Goal: Check status: Check status

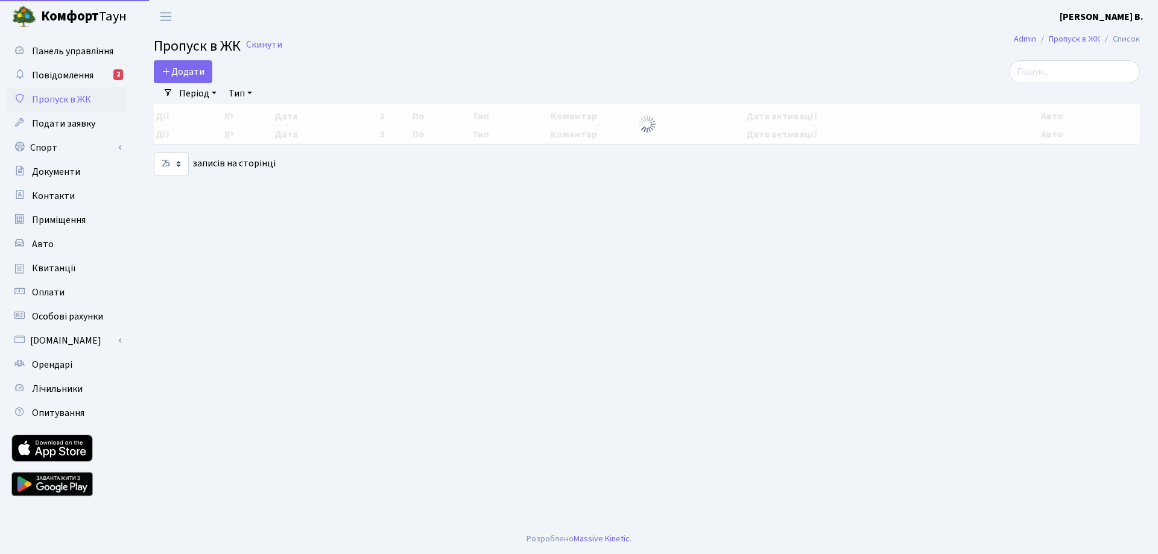
select select "25"
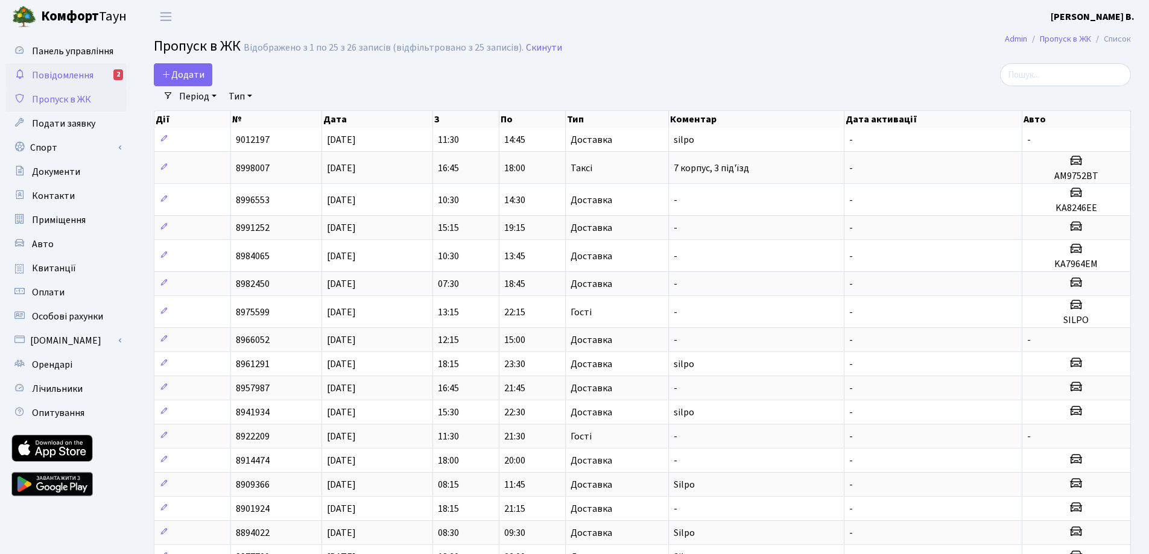
click at [81, 63] on link "Повідомлення 2" at bounding box center [66, 75] width 121 height 24
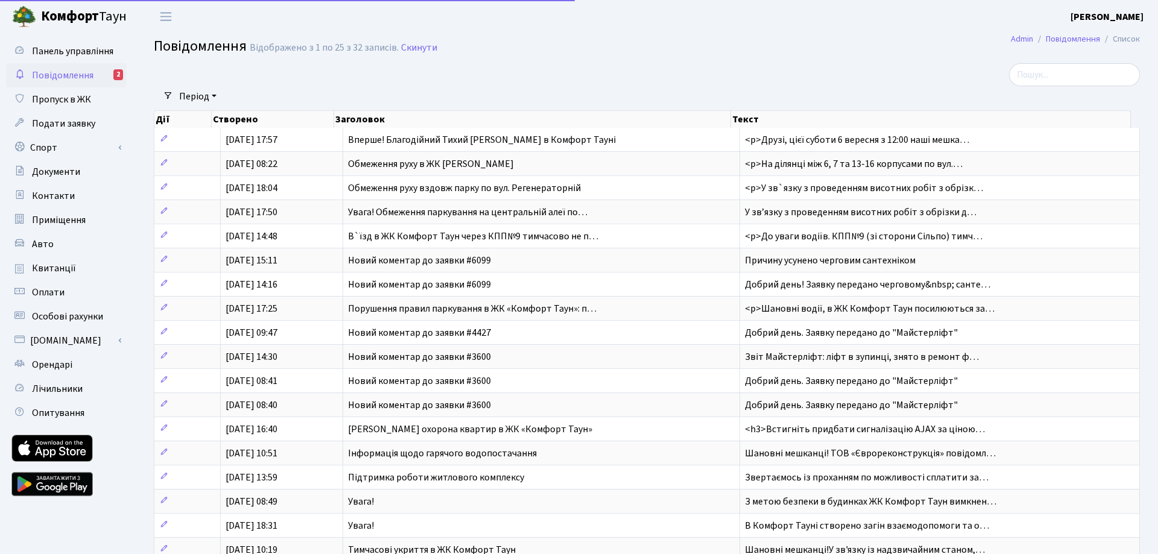
select select "25"
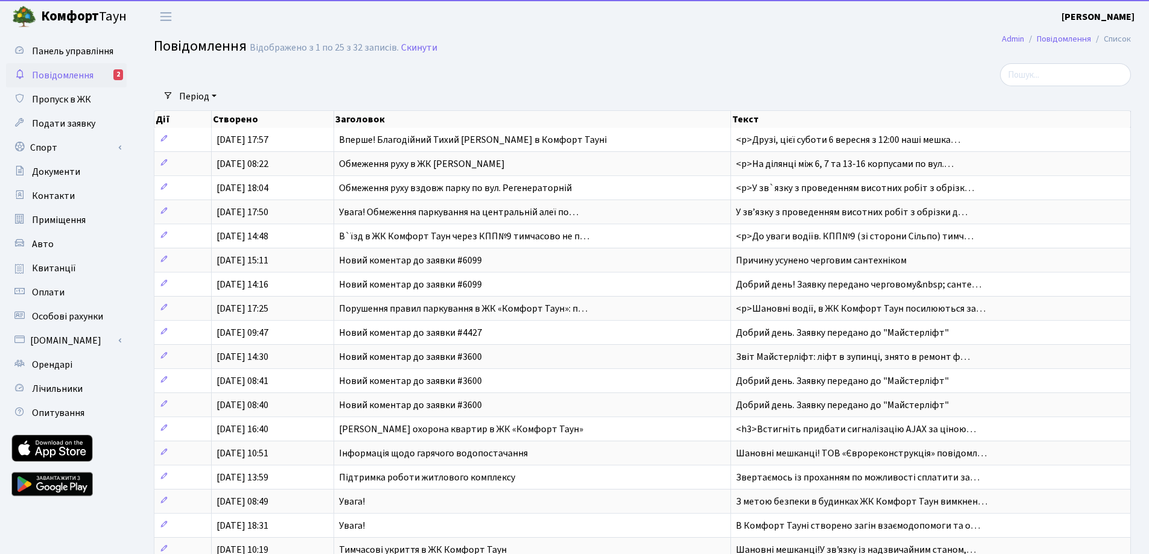
click at [76, 69] on span "Повідомлення" at bounding box center [63, 75] width 62 height 13
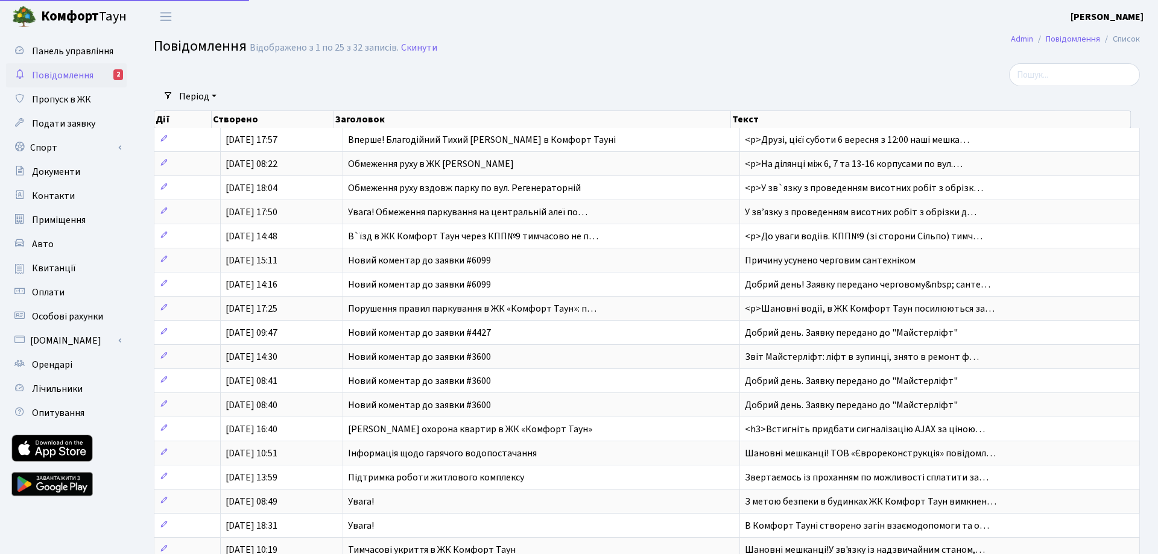
select select "25"
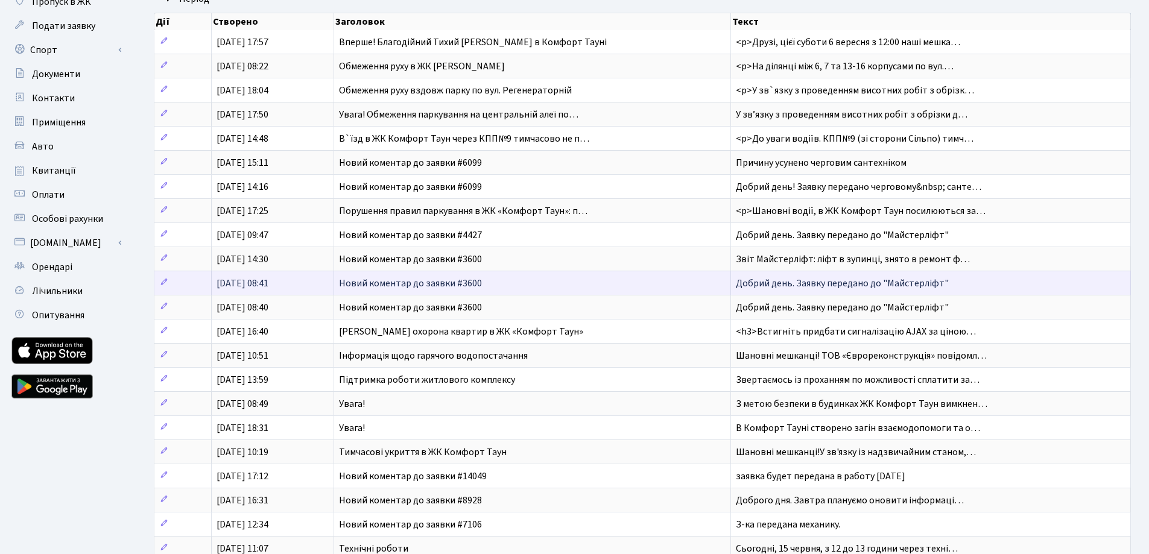
scroll to position [258, 0]
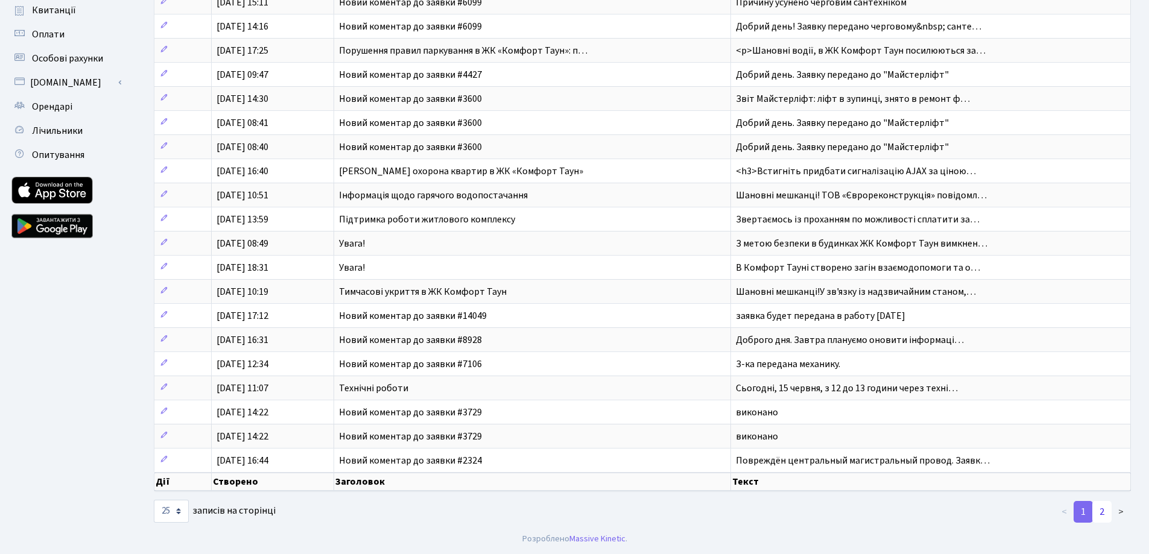
click at [1108, 516] on link "2" at bounding box center [1102, 512] width 19 height 22
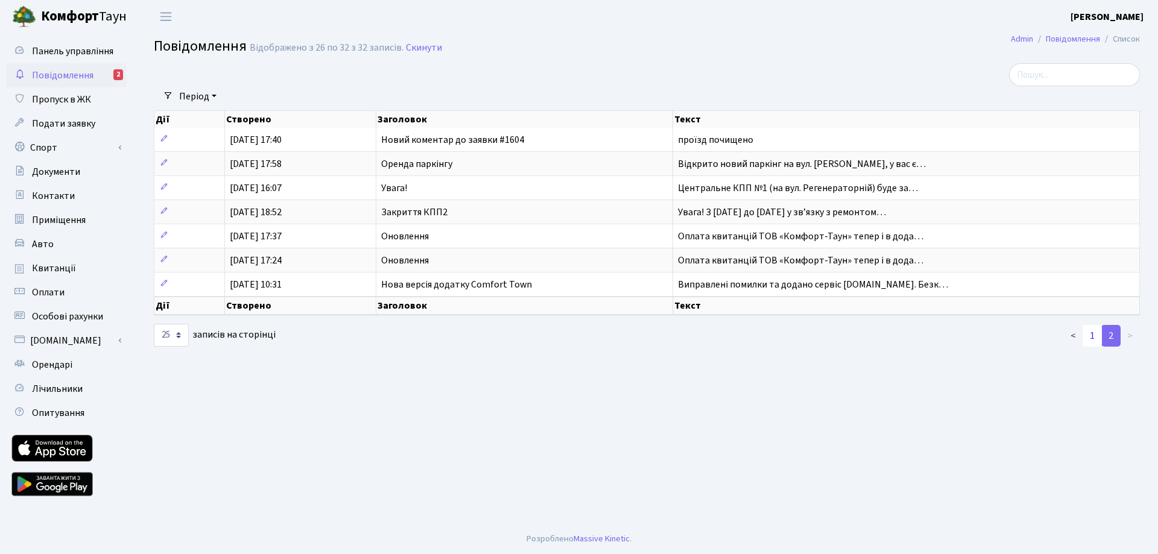
click at [1094, 342] on link "1" at bounding box center [1092, 336] width 19 height 22
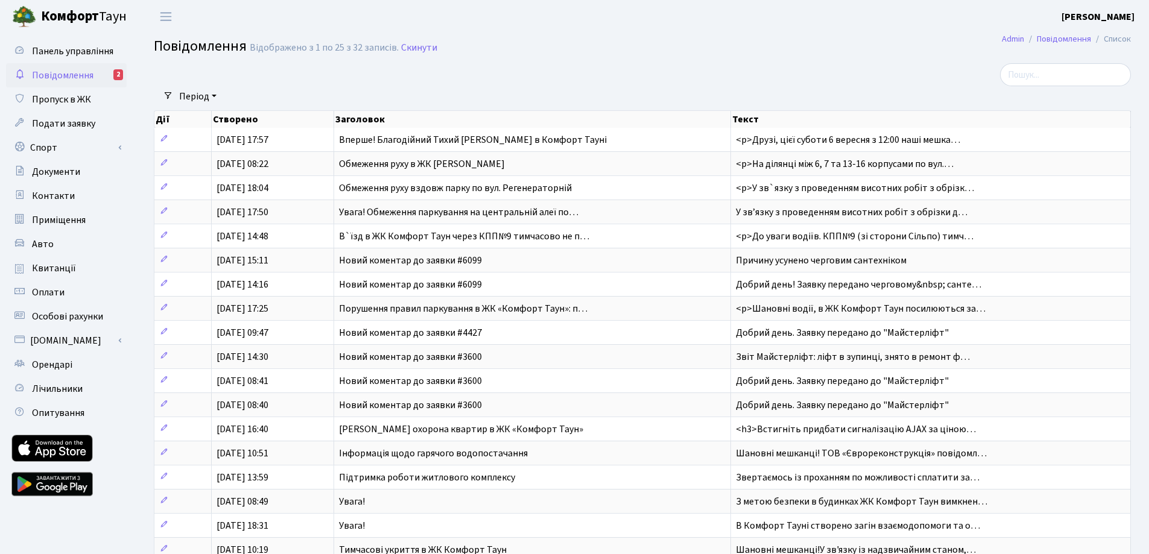
click at [69, 77] on span "Повідомлення" at bounding box center [63, 75] width 62 height 13
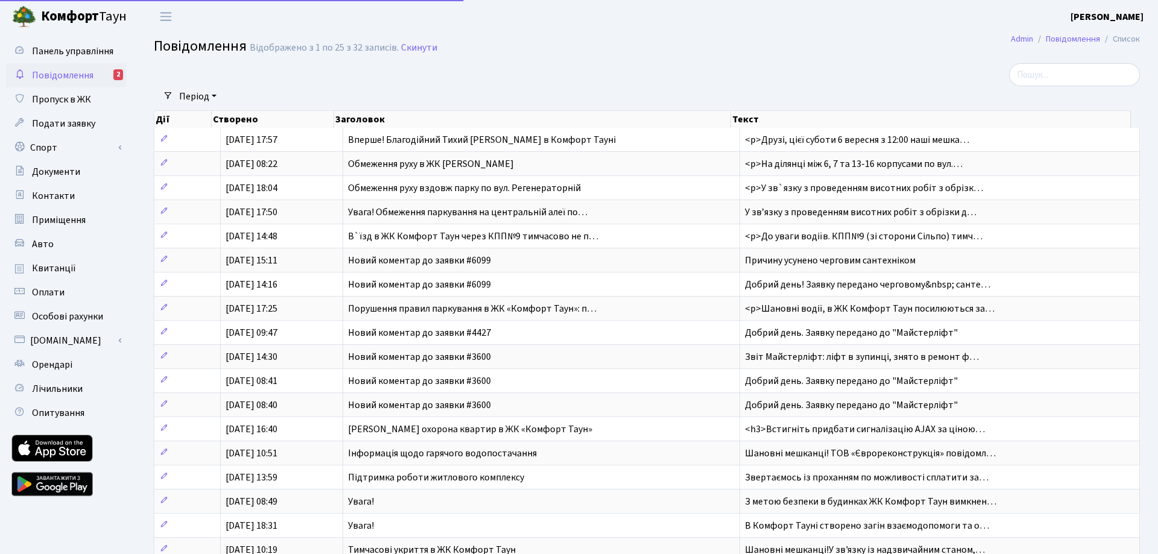
select select "25"
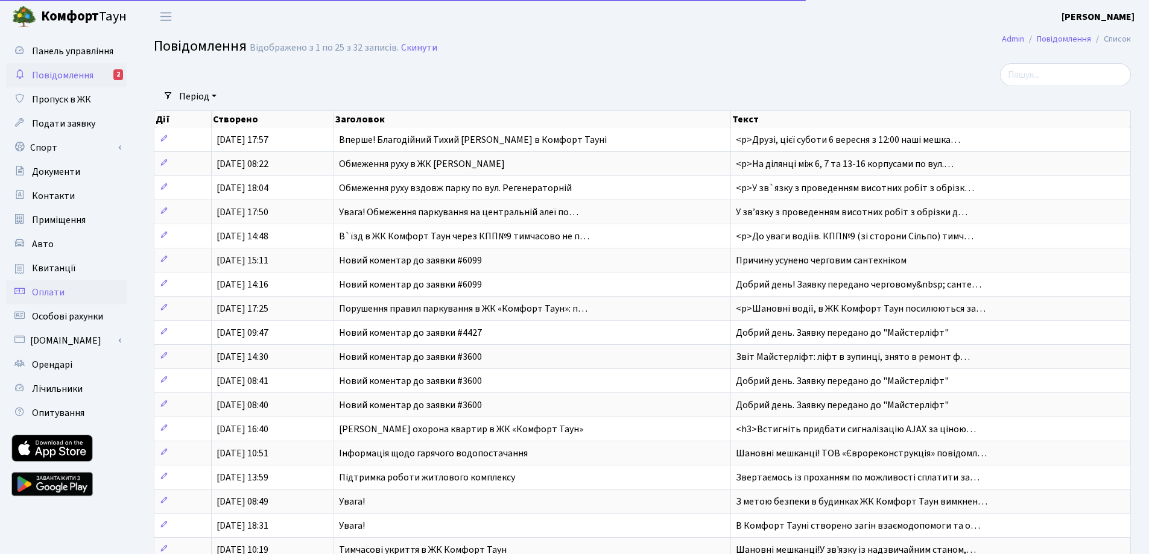
click at [62, 296] on span "Оплати" at bounding box center [48, 292] width 33 height 13
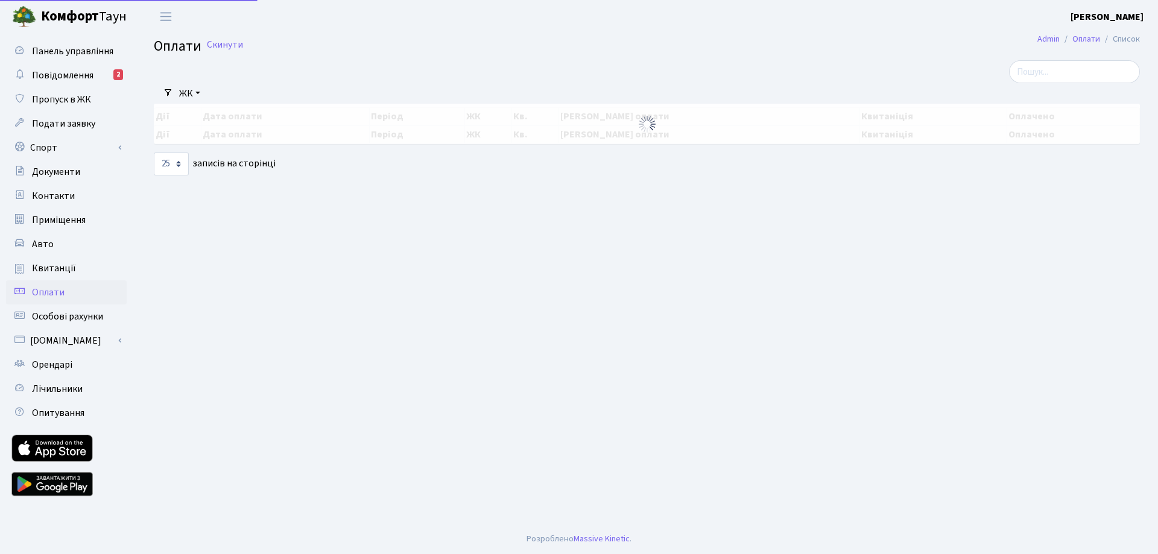
select select "25"
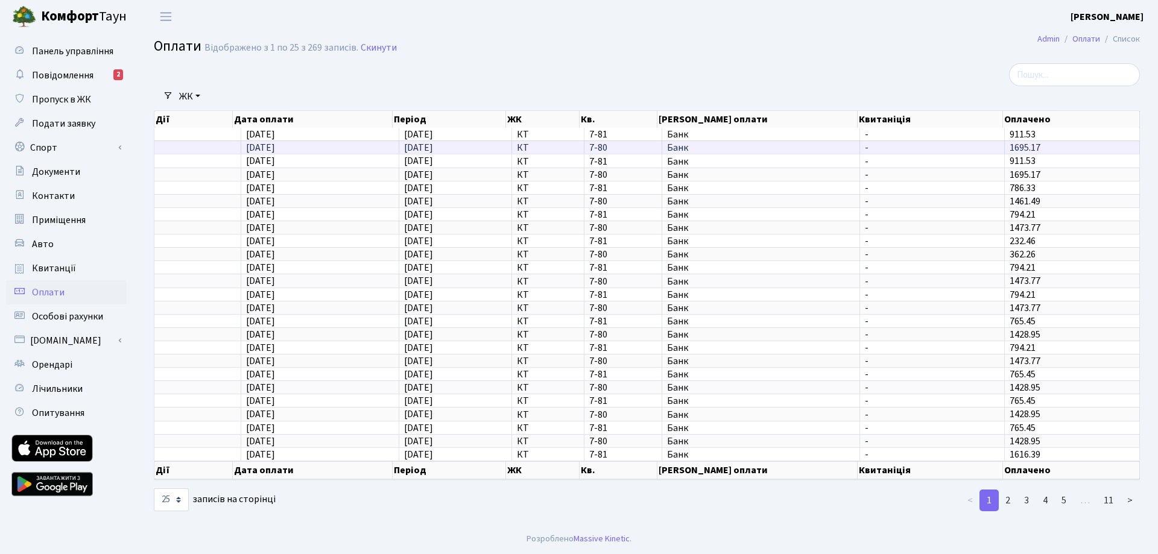
drag, startPoint x: 859, startPoint y: 150, endPoint x: 933, endPoint y: 150, distance: 74.8
click at [933, 150] on tr "[DATE] [DATE] КТ 7-80 Банк - 1695.17" at bounding box center [647, 147] width 986 height 13
click at [62, 296] on span "Оплати" at bounding box center [48, 292] width 33 height 13
select select "25"
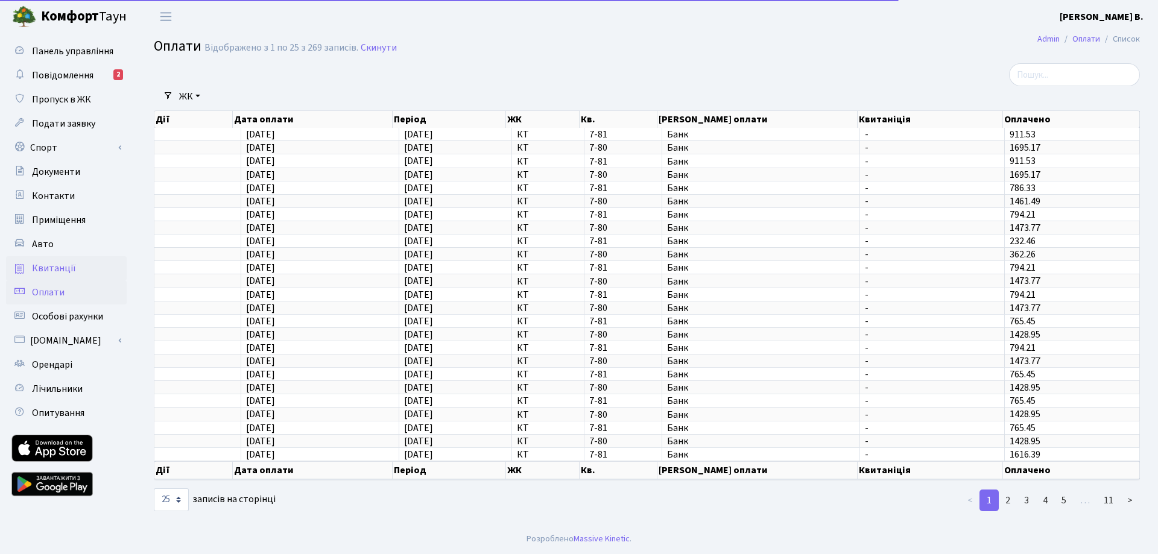
click at [61, 261] on link "Квитанції" at bounding box center [66, 268] width 121 height 24
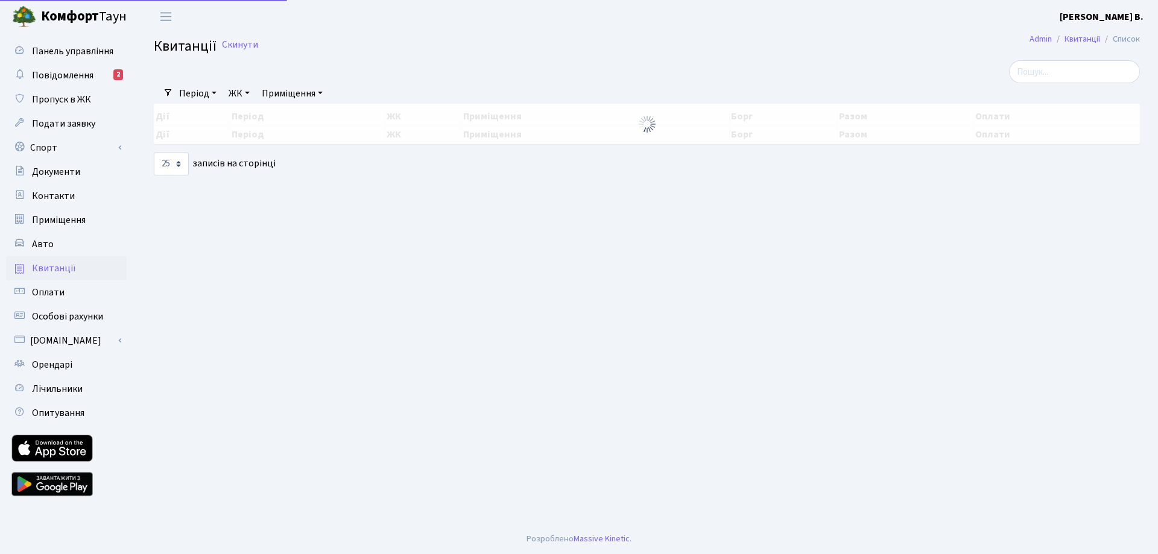
select select "25"
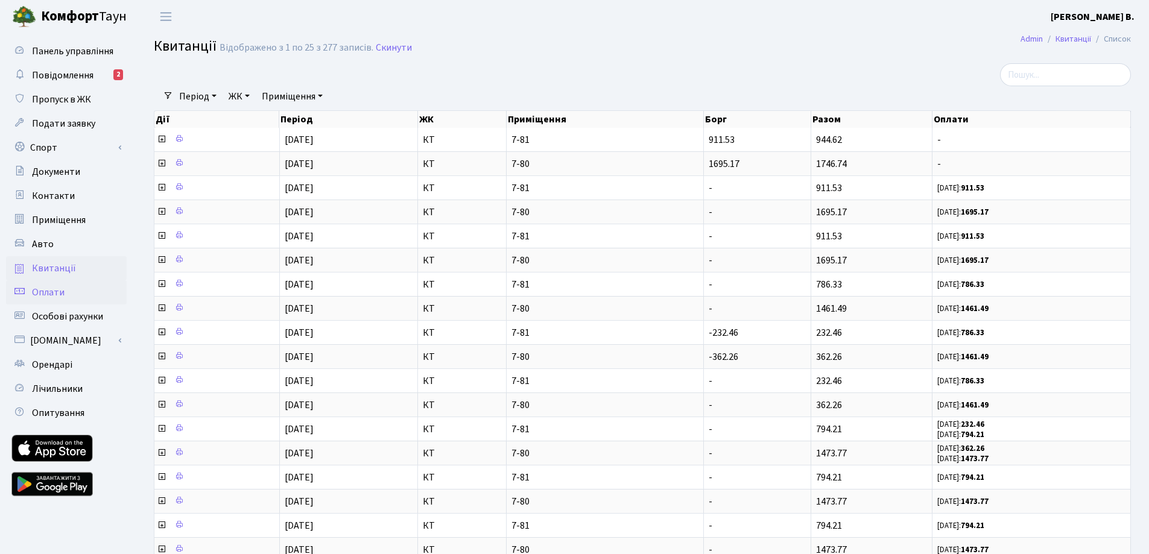
click at [71, 294] on link "Оплати" at bounding box center [66, 293] width 121 height 24
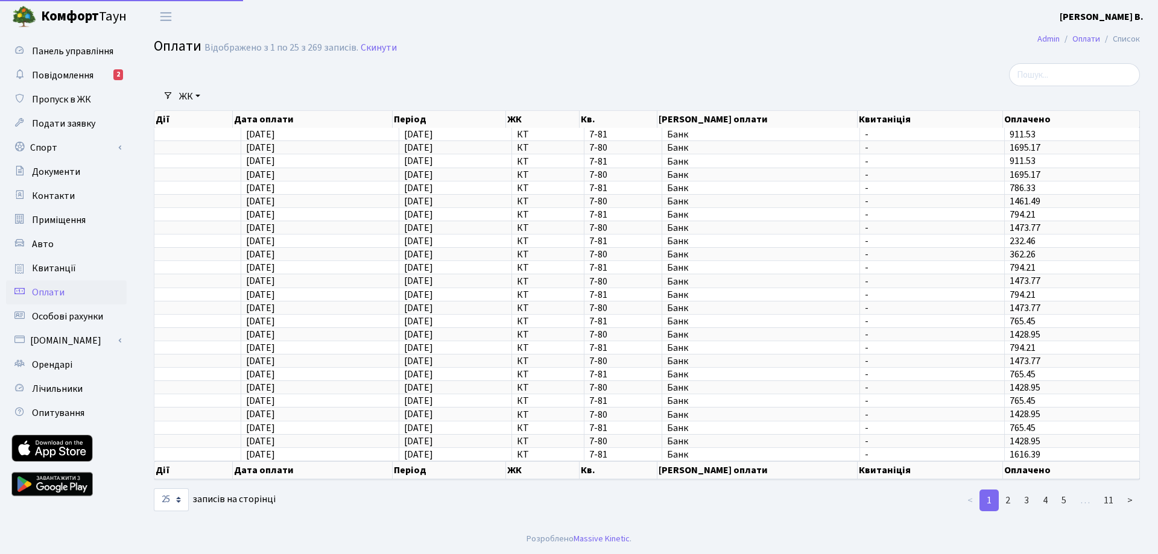
select select "25"
click at [69, 216] on span "Приміщення" at bounding box center [59, 220] width 54 height 13
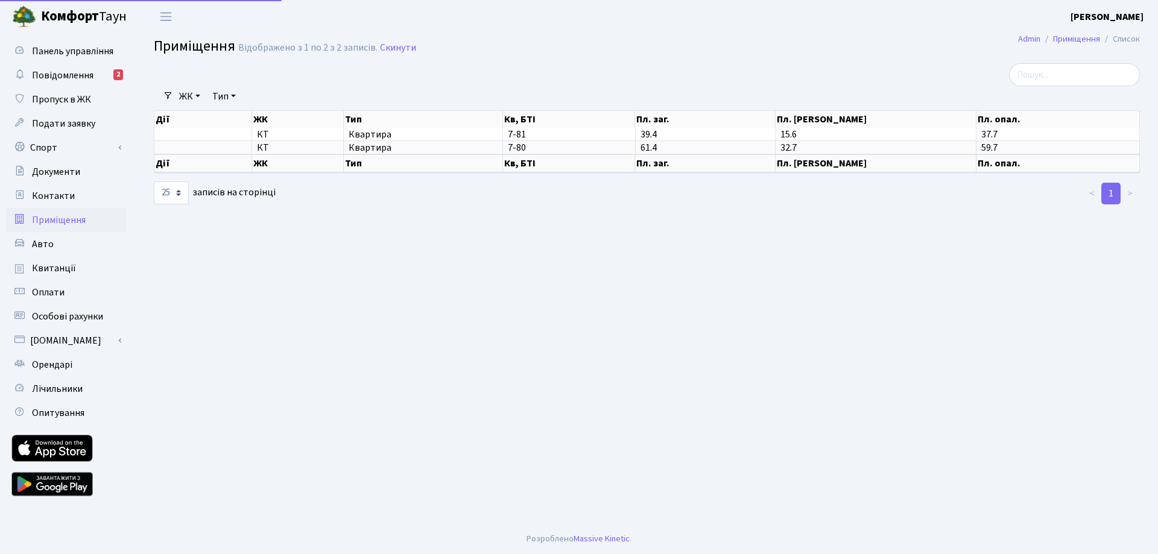
select select "25"
